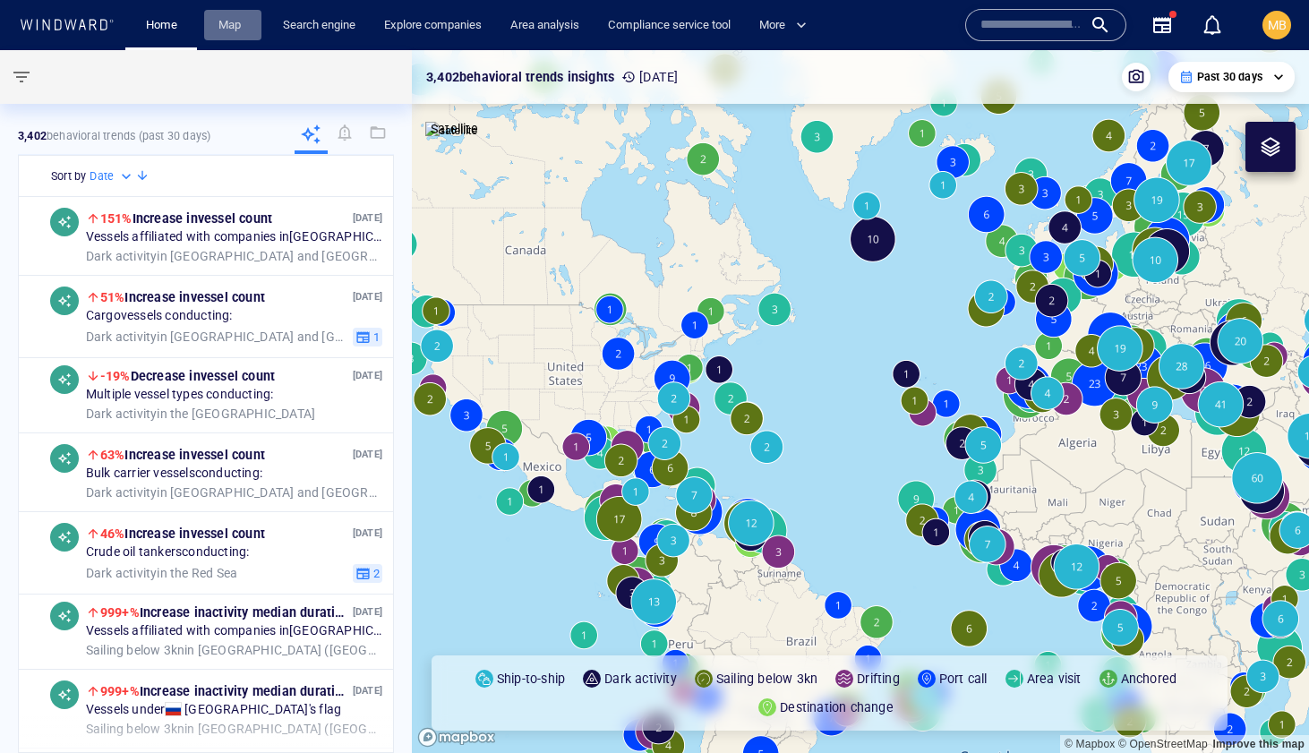
click at [228, 27] on link "Map" at bounding box center [232, 25] width 43 height 31
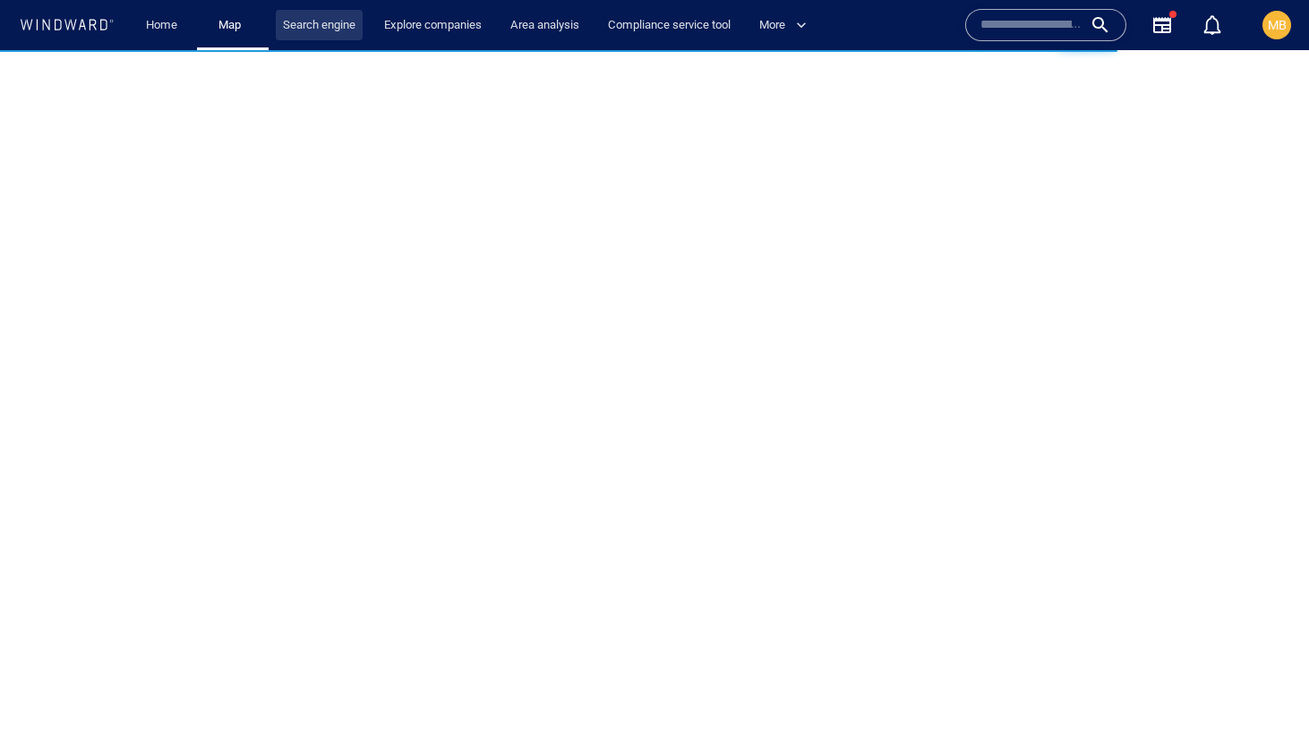
click at [317, 13] on link "Search engine" at bounding box center [319, 25] width 87 height 31
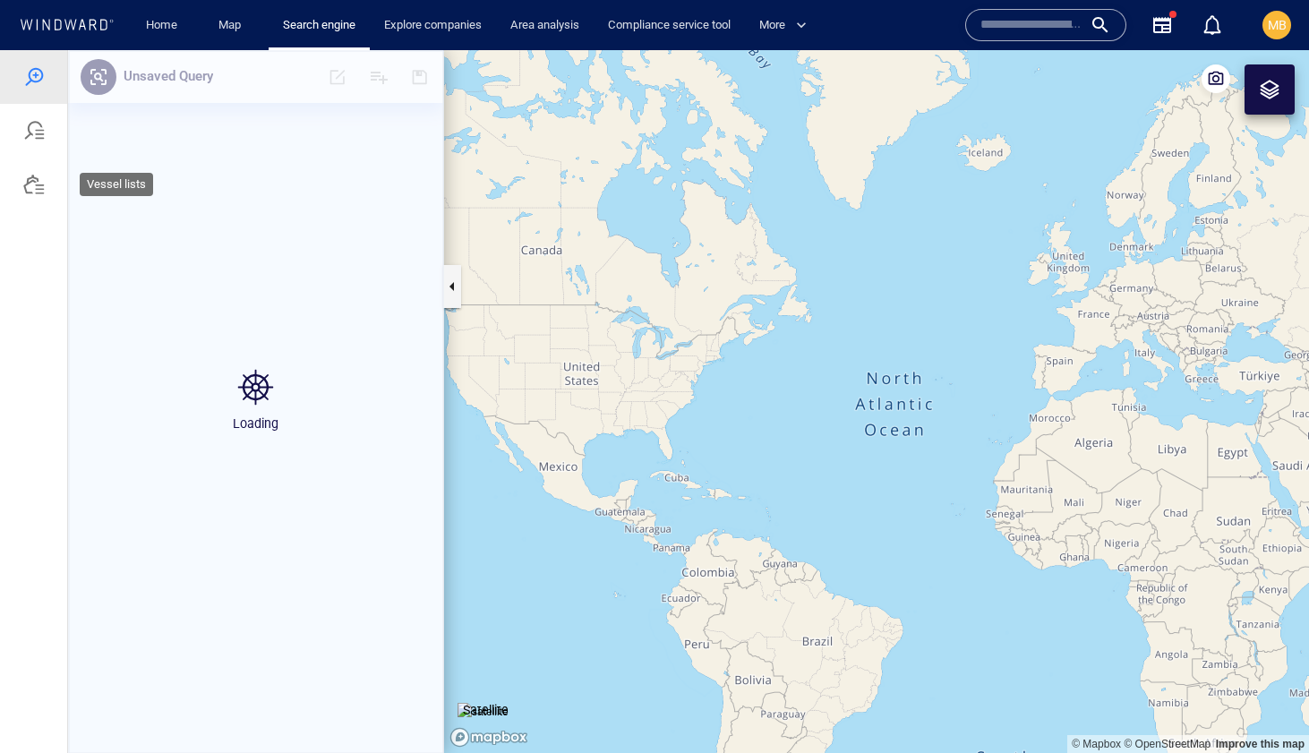
click at [34, 190] on div at bounding box center [33, 184] width 21 height 21
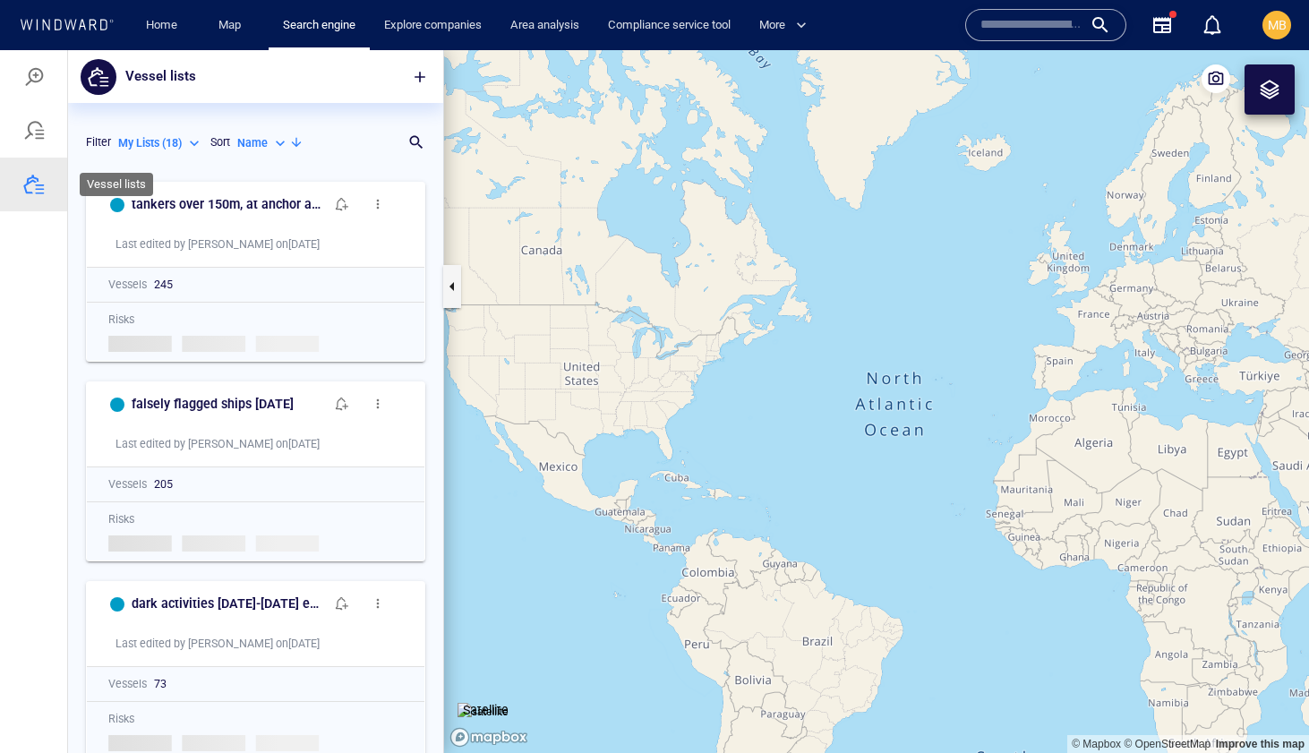
scroll to position [580, 375]
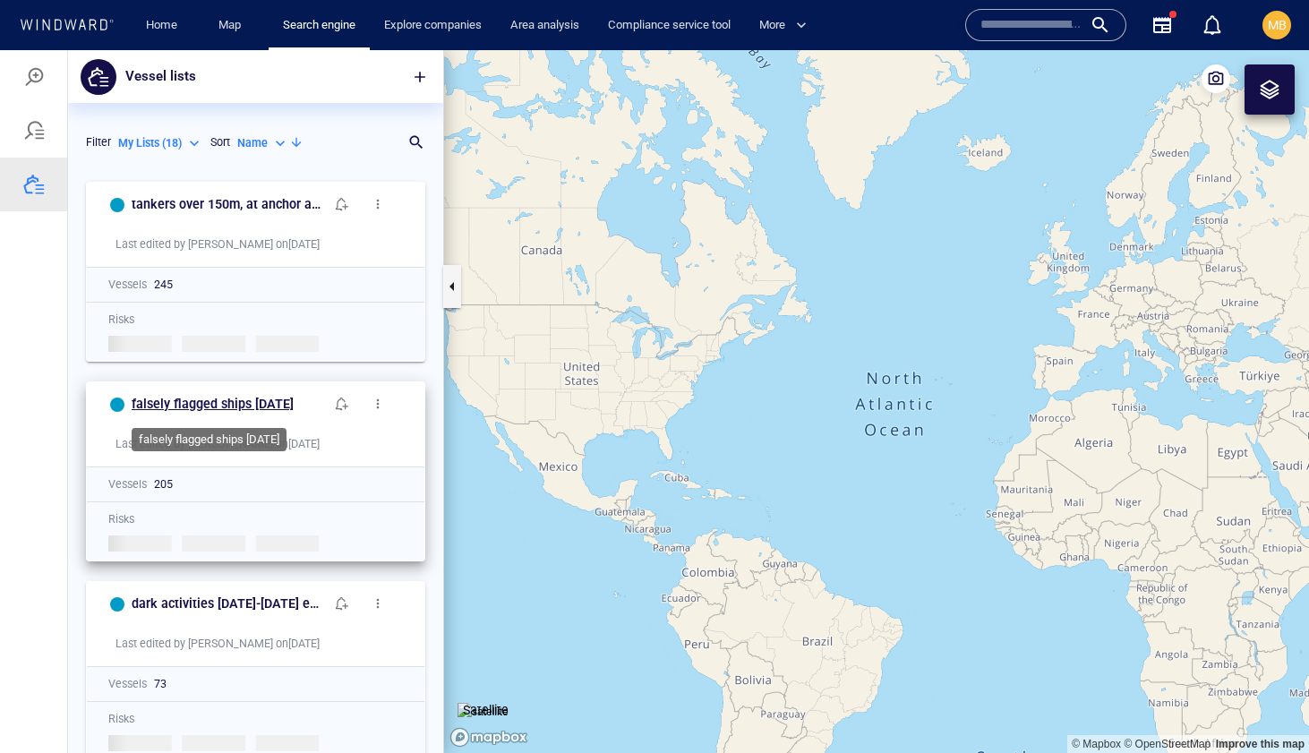
click at [211, 404] on h6 "falsely flagged ships august 6 2025" at bounding box center [213, 404] width 162 height 22
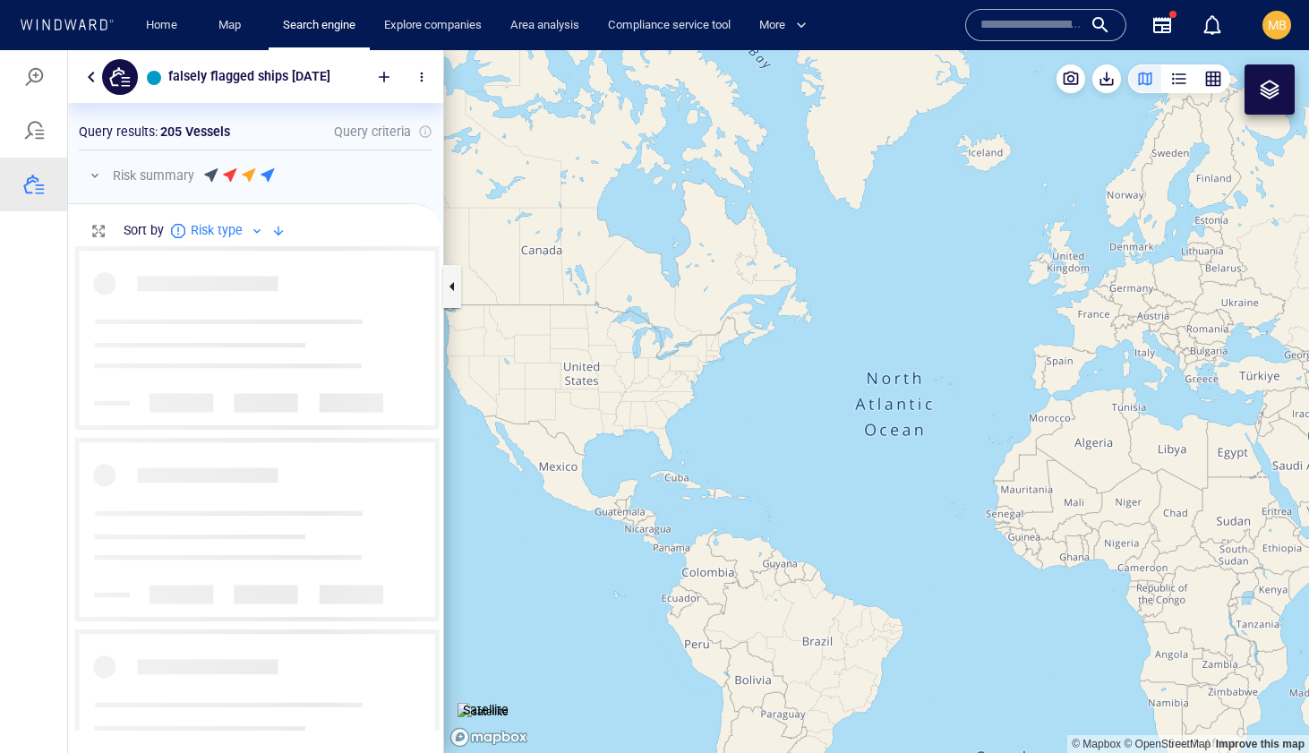
scroll to position [484, 375]
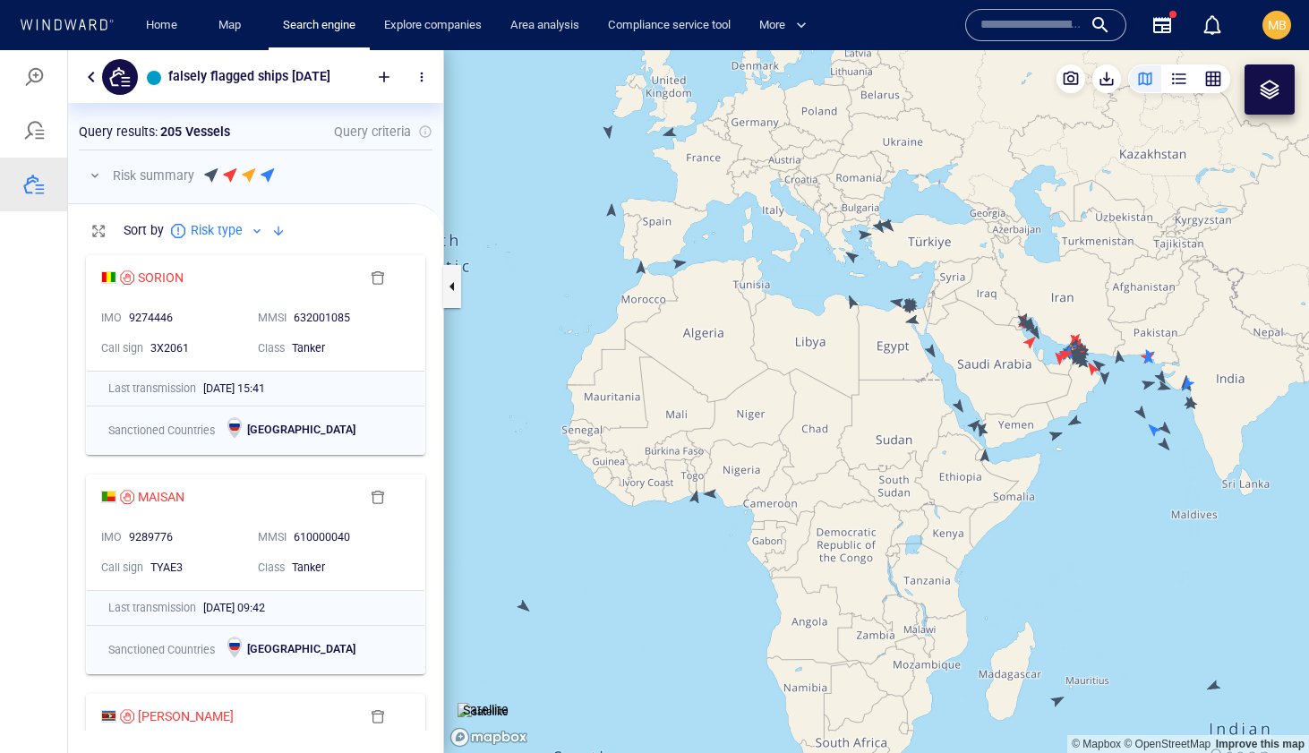
click at [1054, 433] on canvas "Map" at bounding box center [876, 401] width 865 height 703
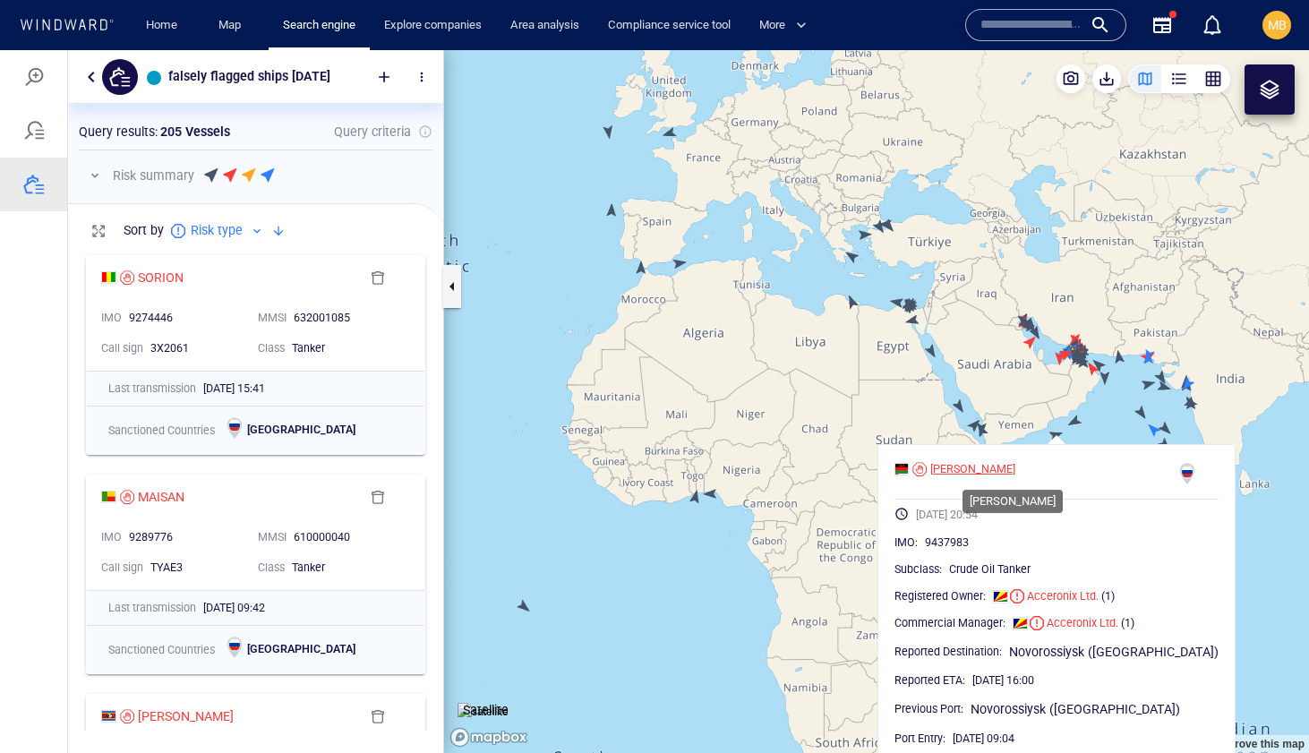
click at [987, 471] on div "CAI YUN" at bounding box center [972, 469] width 85 height 16
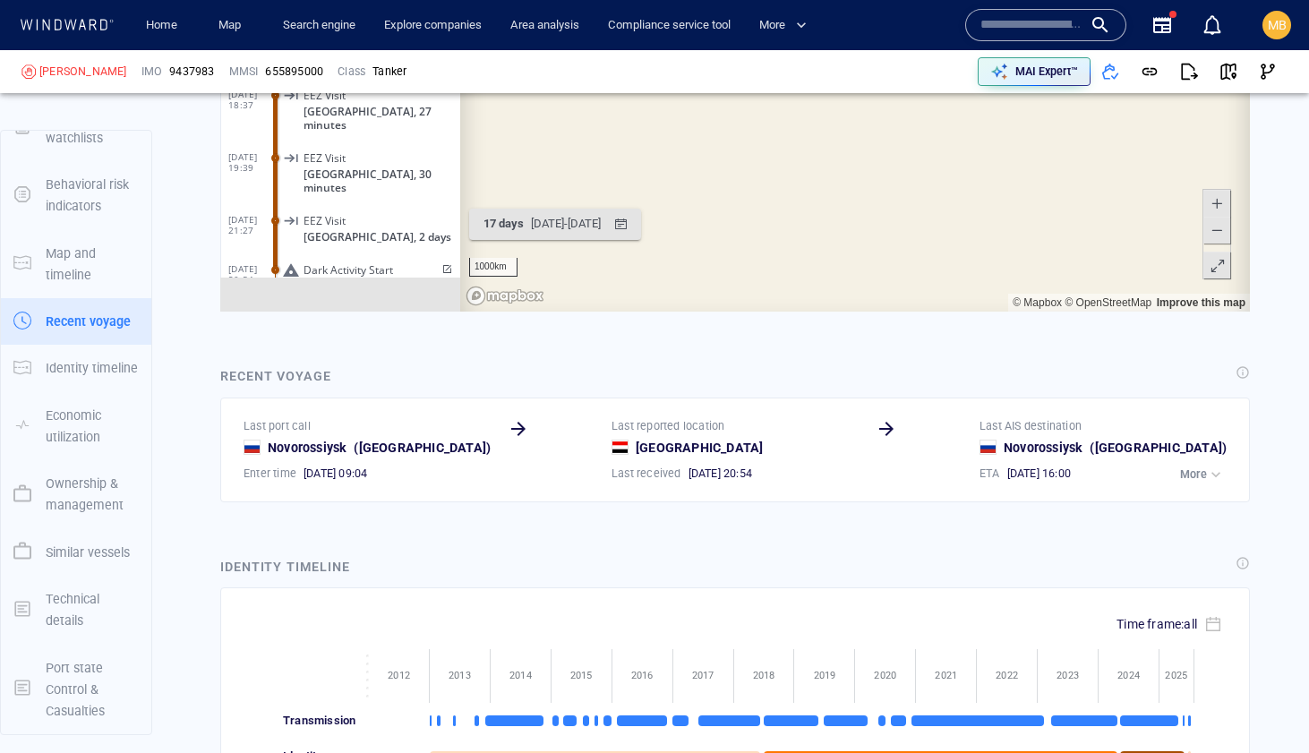
scroll to position [2964, 0]
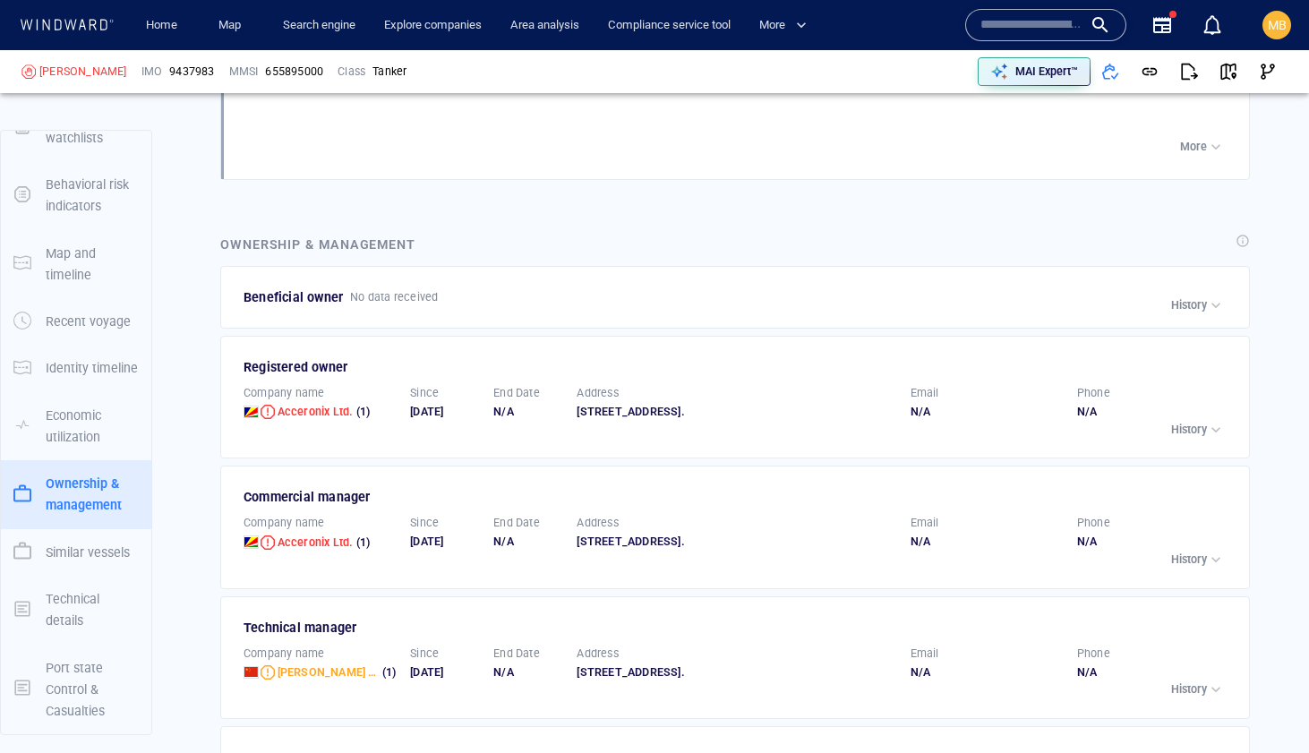
scroll to position [3854, 0]
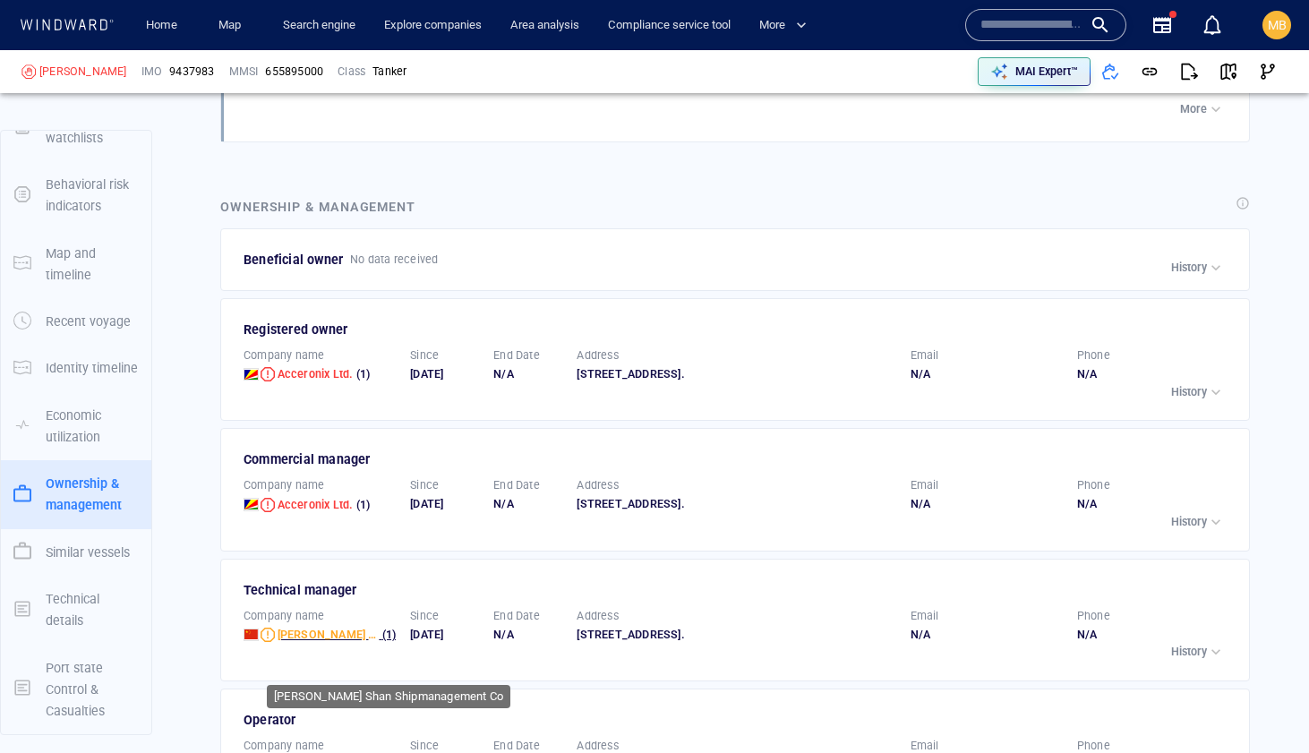
click at [321, 641] on span "[PERSON_NAME] Shan Shipmanagement Co" at bounding box center [392, 634] width 229 height 13
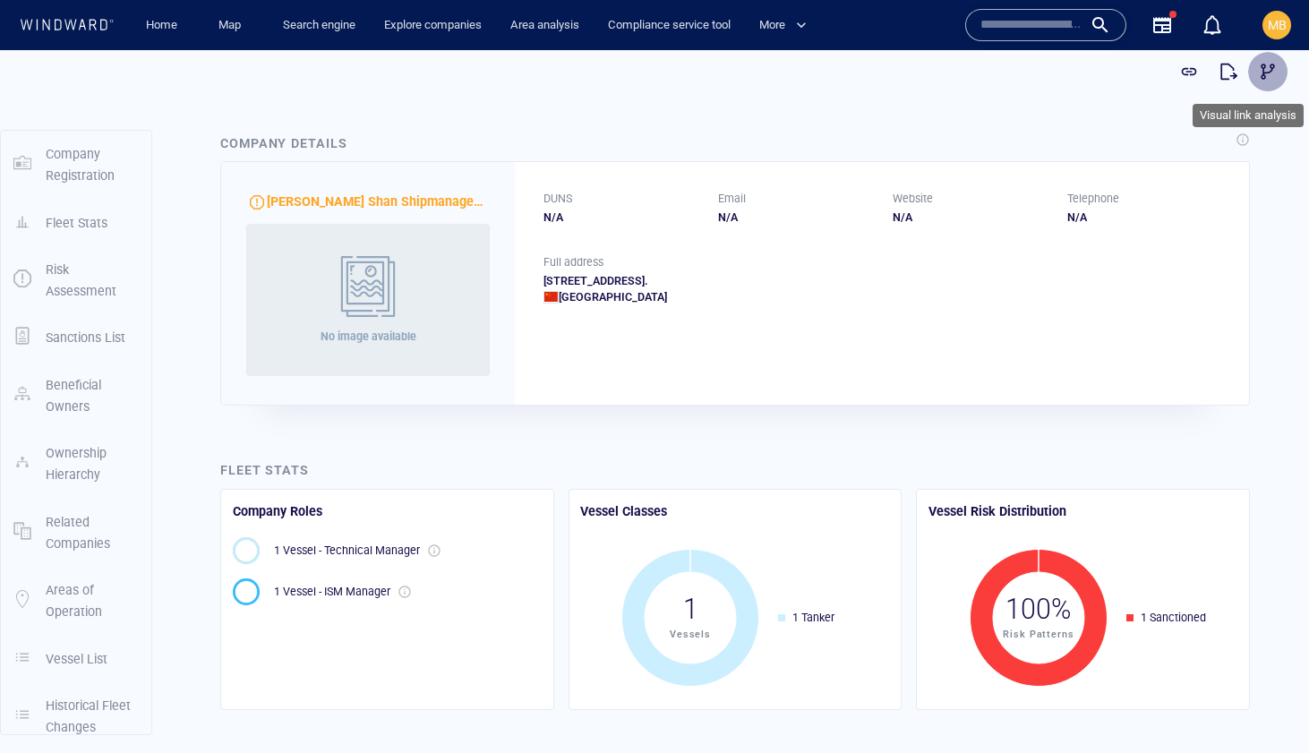
click at [1263, 69] on span "button" at bounding box center [1268, 72] width 18 height 18
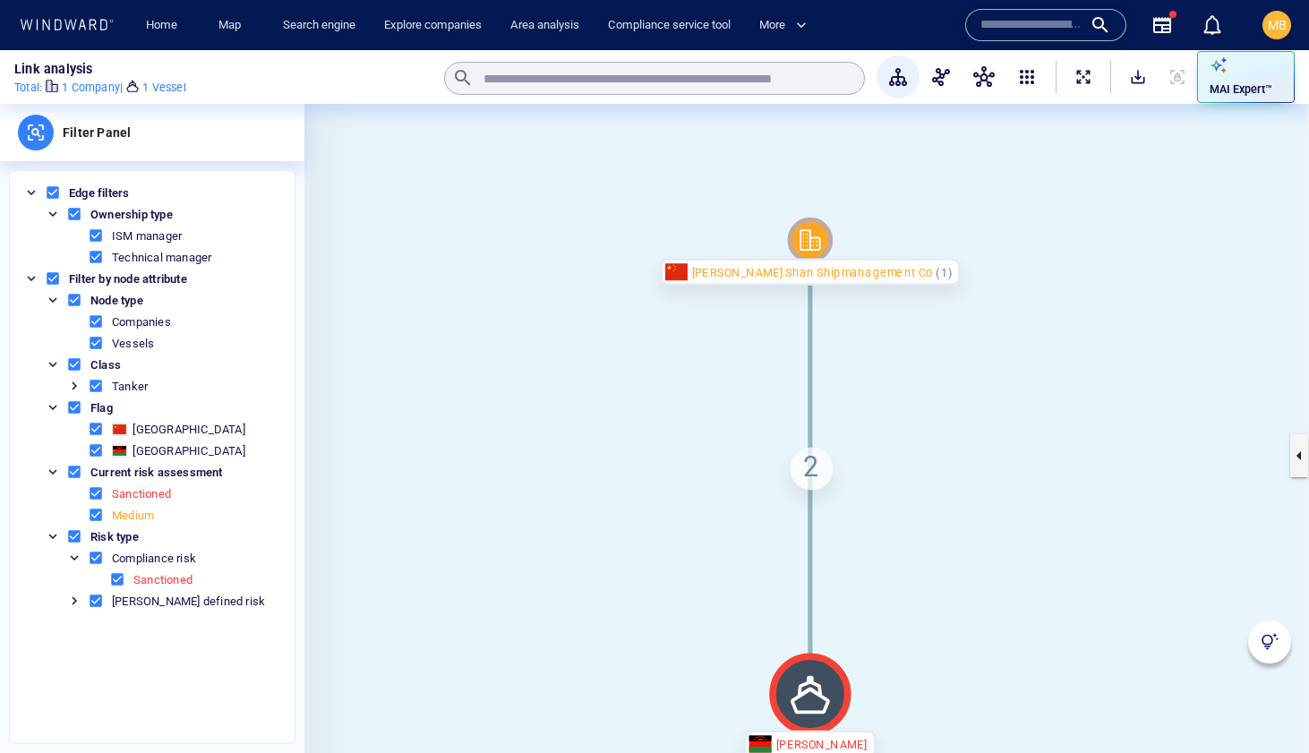
click at [817, 714] on icon at bounding box center [809, 694] width 81 height 81
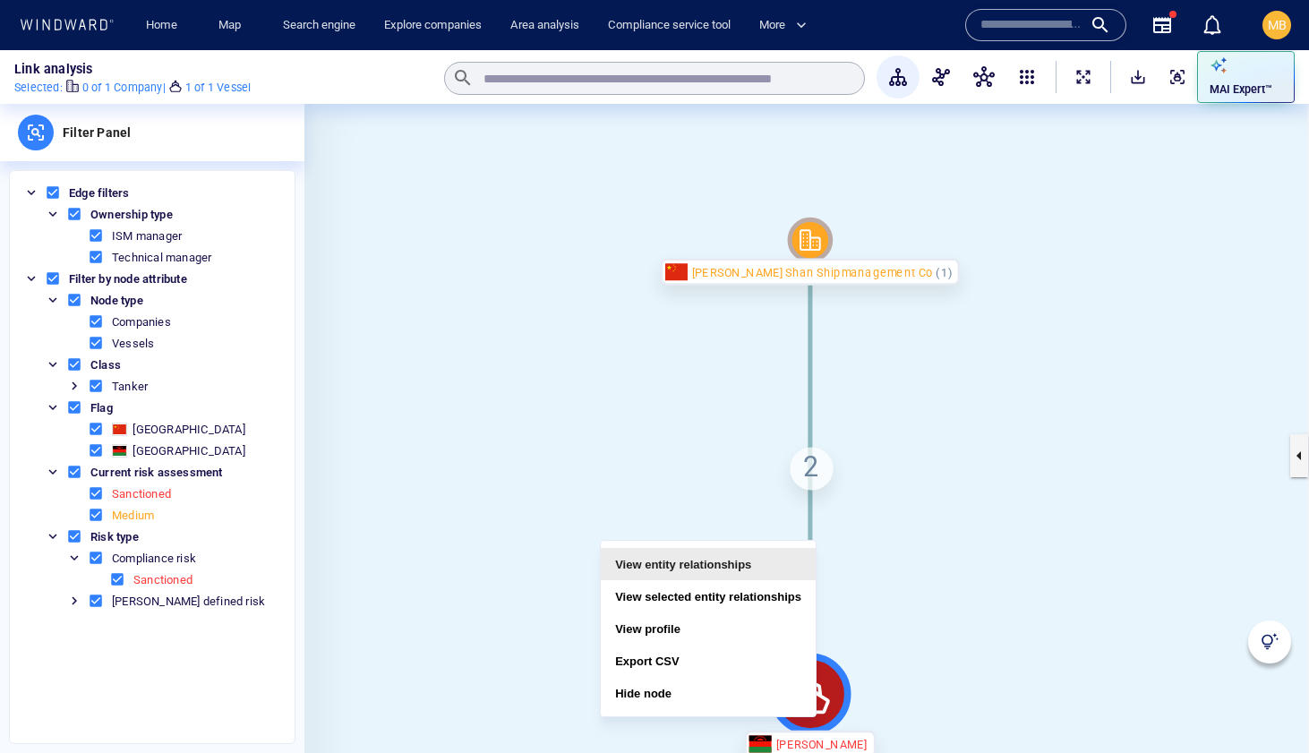
click at [749, 569] on button "View entity relationships" at bounding box center [708, 564] width 215 height 32
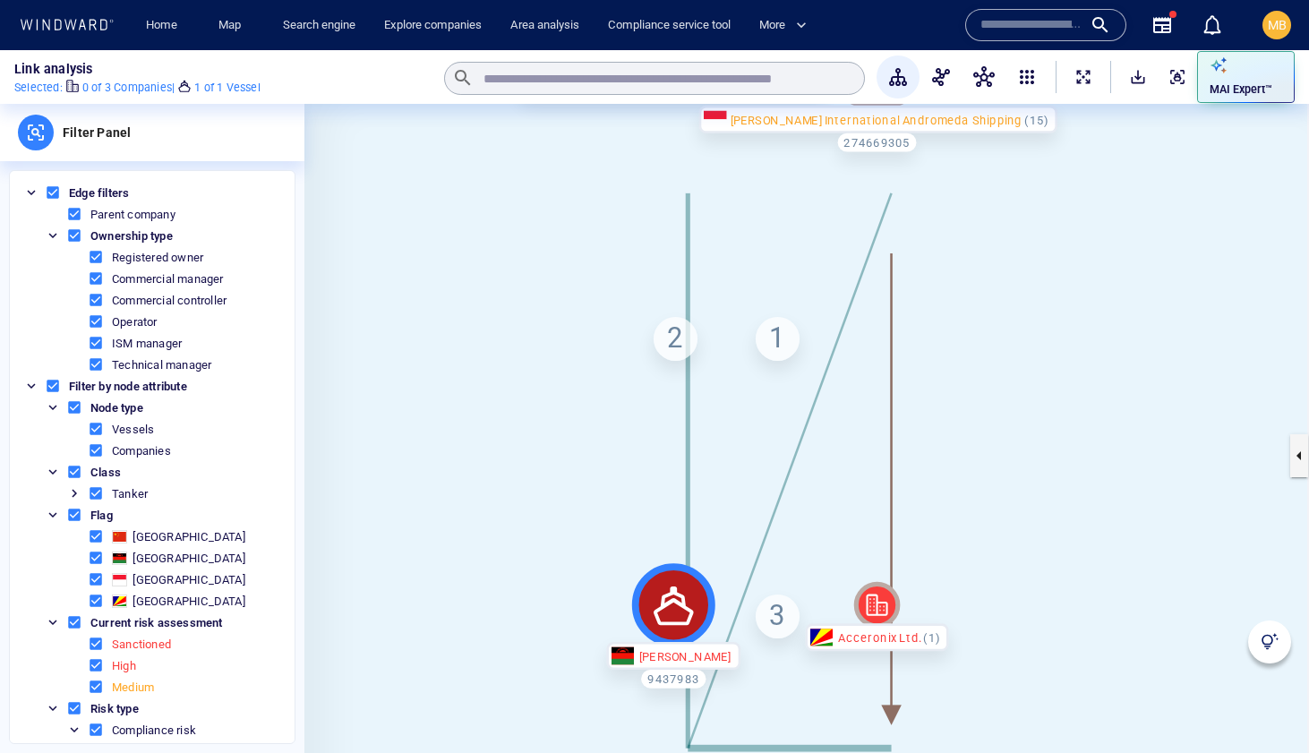
drag, startPoint x: 975, startPoint y: 524, endPoint x: 964, endPoint y: 364, distance: 159.8
click at [963, 365] on canvas at bounding box center [806, 455] width 1005 height 703
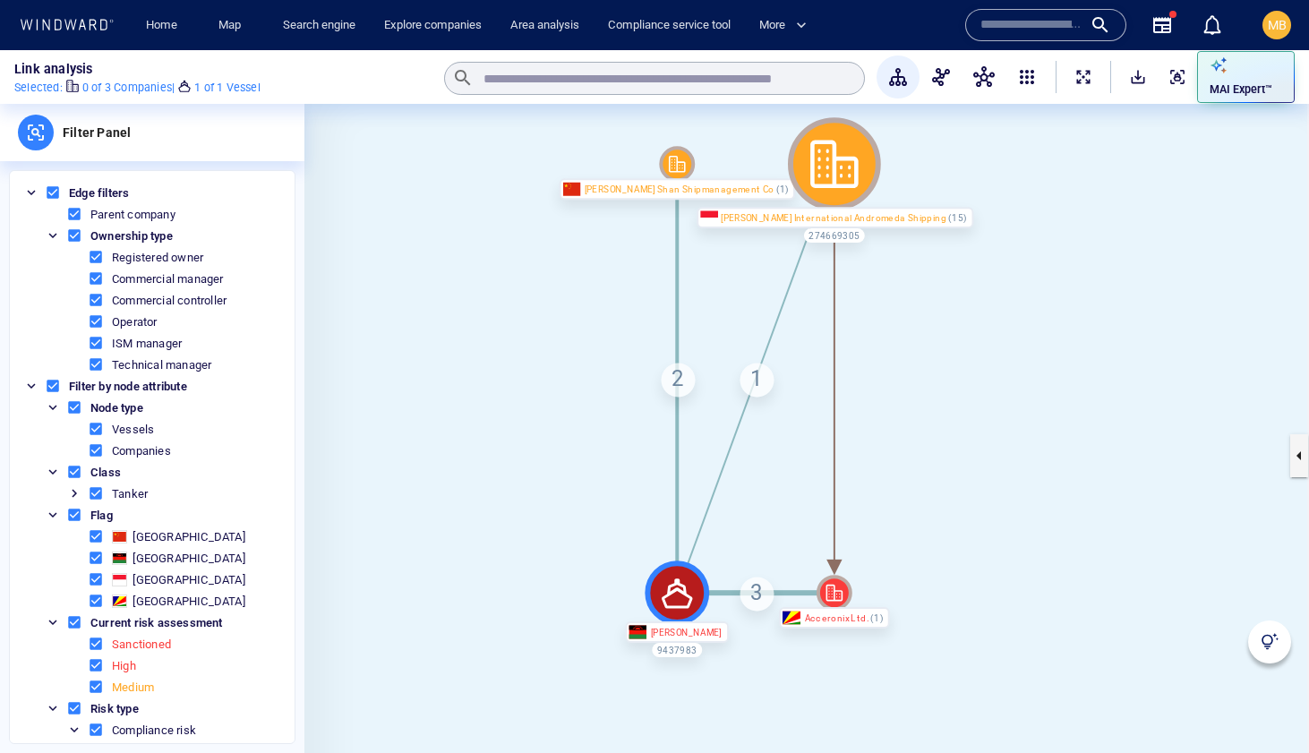
click at [822, 194] on icon at bounding box center [834, 163] width 93 height 93
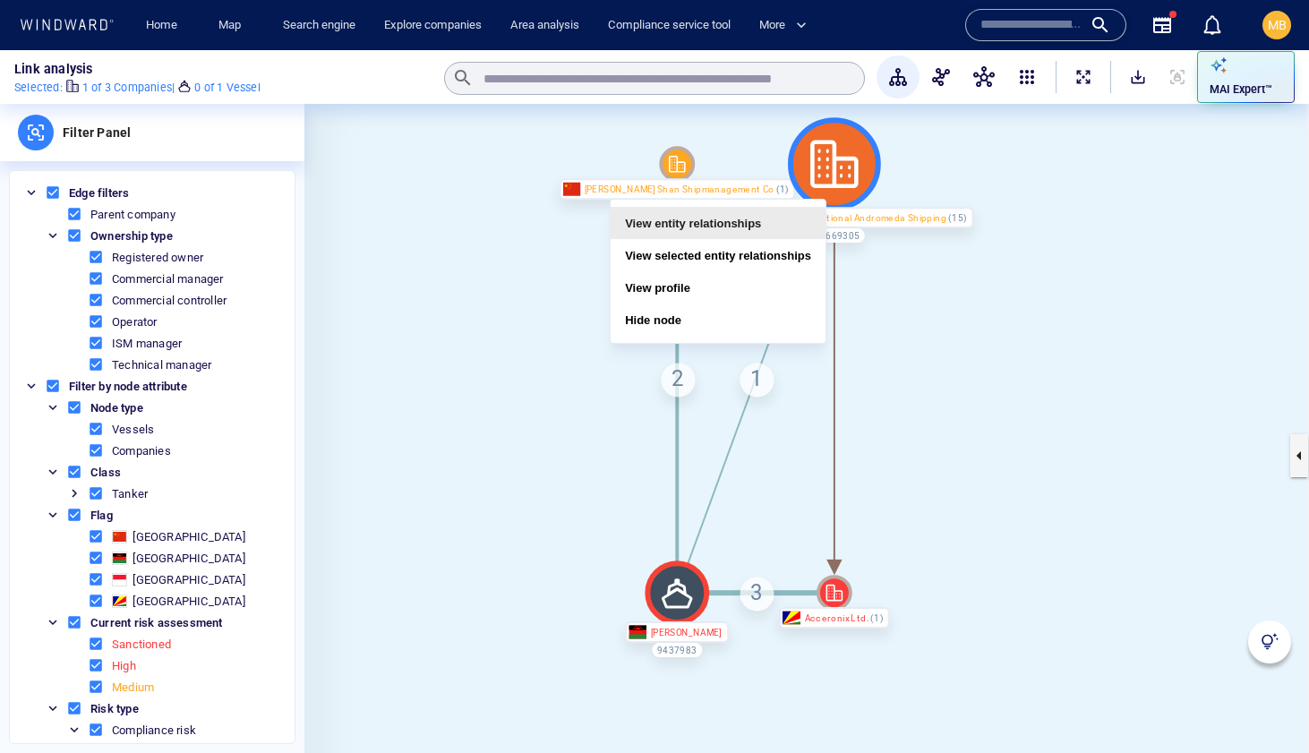
click at [774, 227] on button "View entity relationships" at bounding box center [718, 223] width 215 height 32
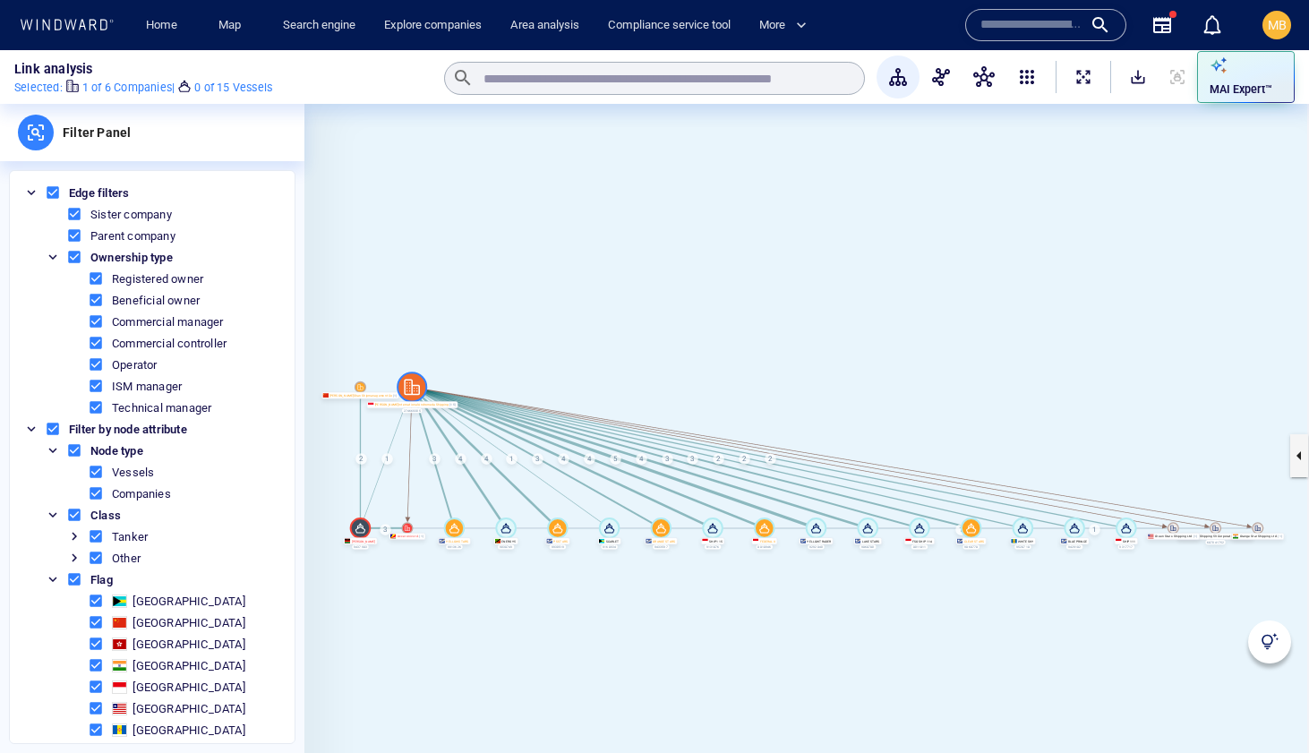
click at [661, 528] on icon at bounding box center [661, 528] width 21 height 21
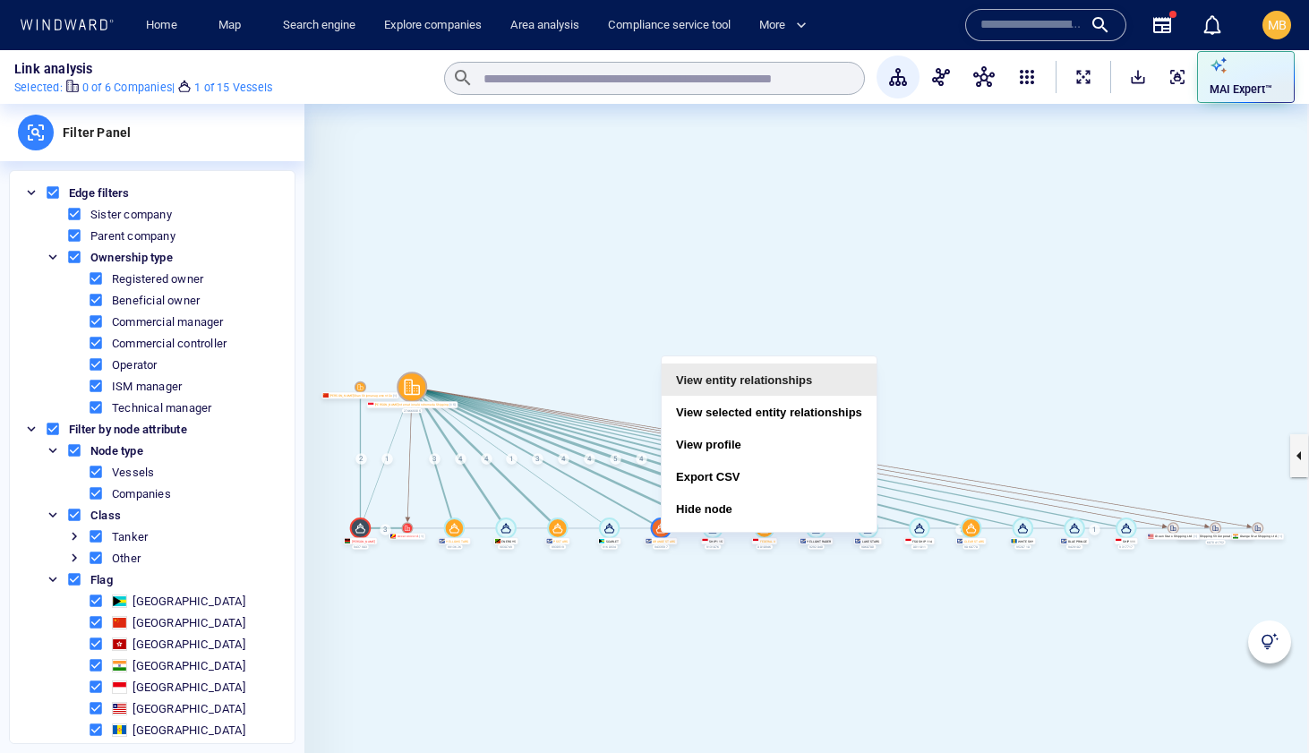
click at [712, 381] on button "View entity relationships" at bounding box center [769, 380] width 215 height 32
